Goal: Find specific page/section: Find specific page/section

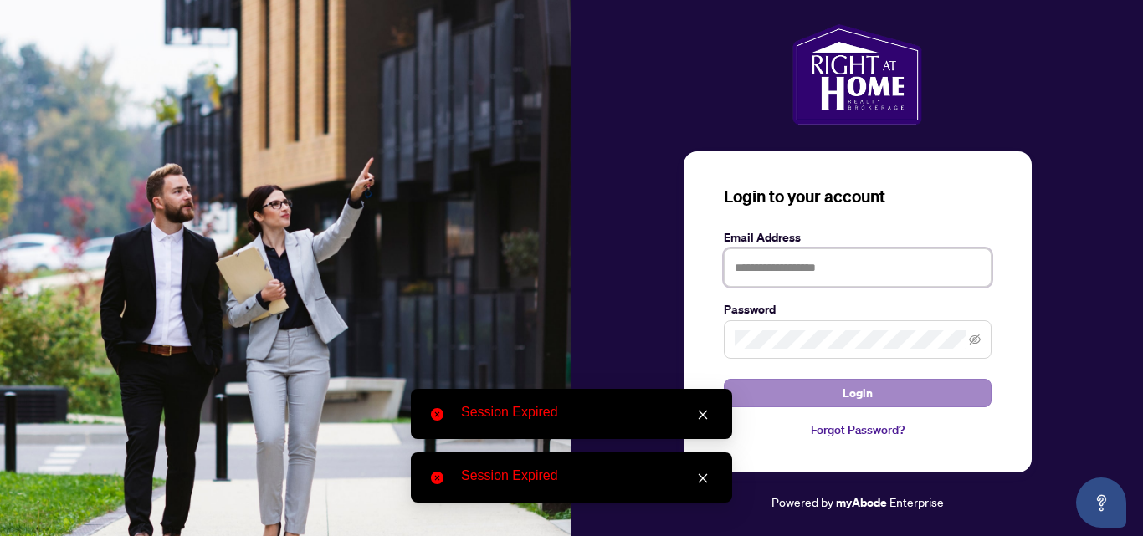
type input "**********"
click at [857, 390] on span "Login" at bounding box center [857, 393] width 30 height 27
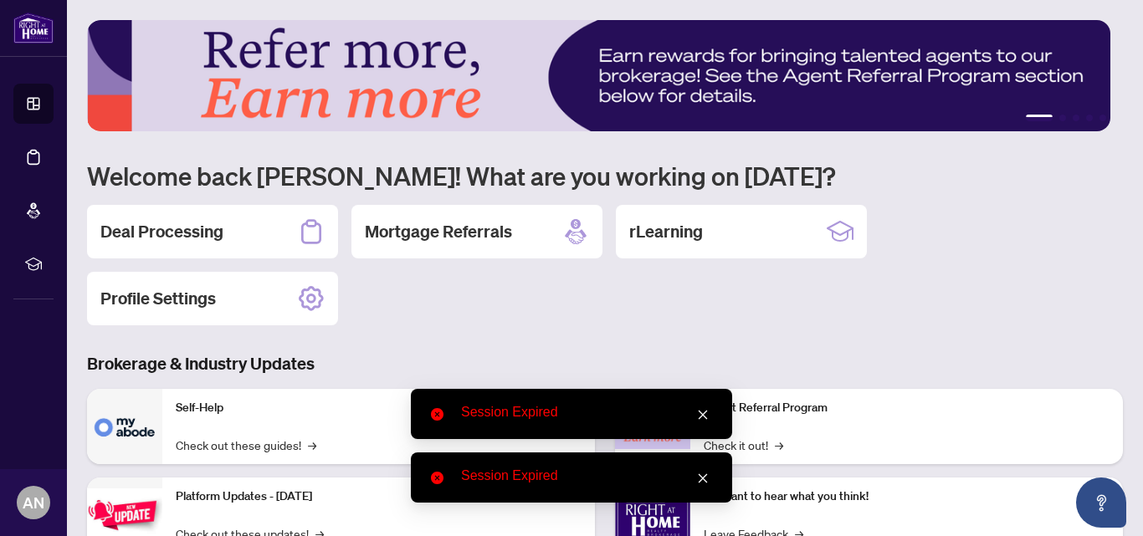
click at [712, 425] on div "Session Expired" at bounding box center [571, 414] width 321 height 50
click at [704, 475] on icon "close" at bounding box center [703, 479] width 12 height 12
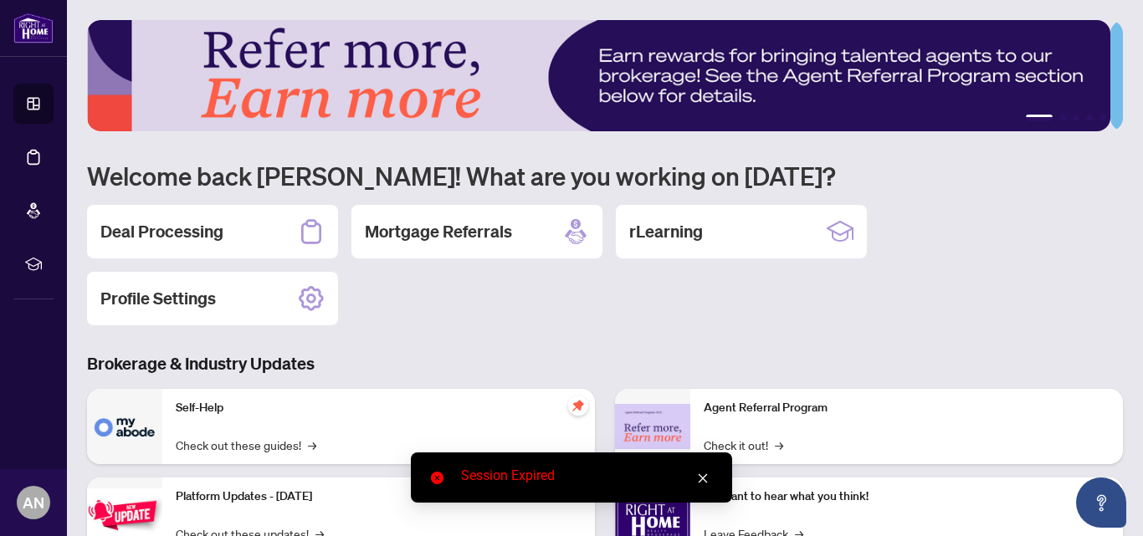
click at [698, 476] on icon "close" at bounding box center [703, 479] width 12 height 12
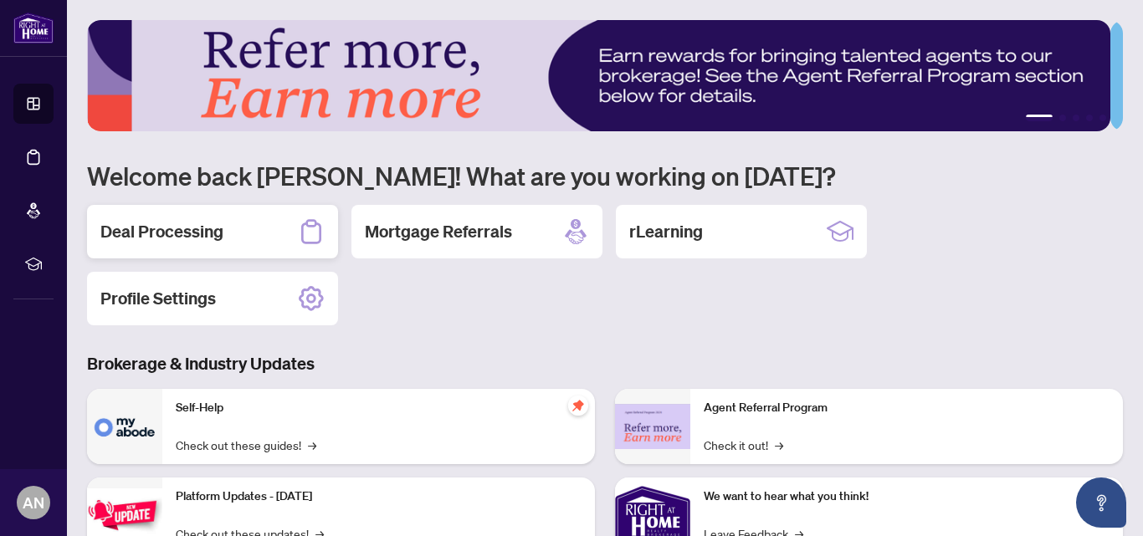
click at [204, 253] on div "Deal Processing" at bounding box center [212, 232] width 251 height 54
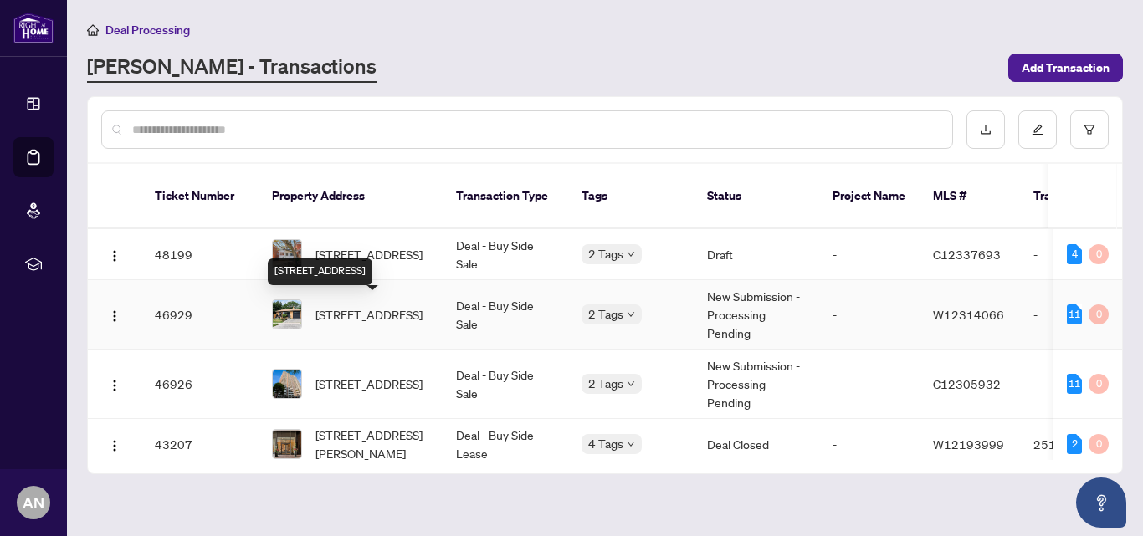
click at [363, 305] on span "[STREET_ADDRESS]" at bounding box center [368, 314] width 107 height 18
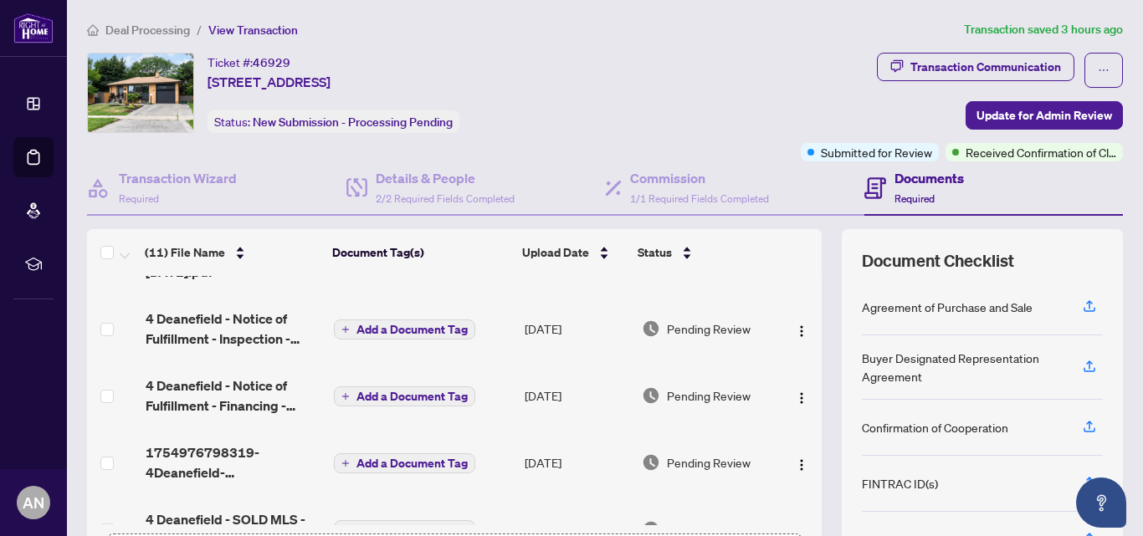
scroll to position [43, 0]
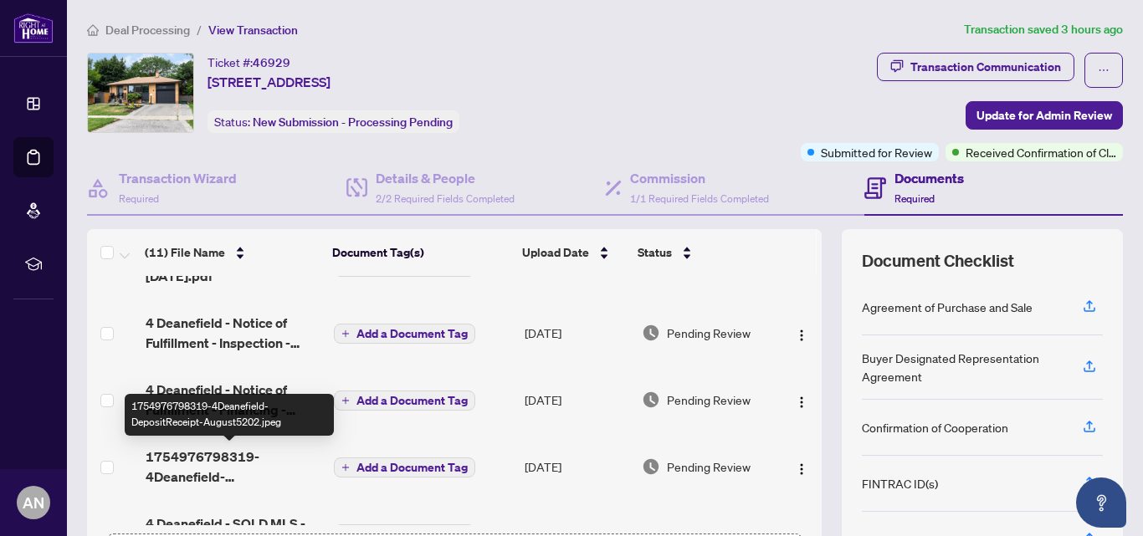
click at [235, 453] on span "1754976798319-4Deanefield-DepositReceipt-August5202.jpeg" at bounding box center [234, 467] width 176 height 40
